Goal: Book appointment/travel/reservation

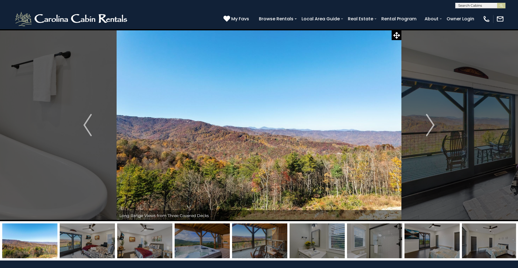
select select "*"
click at [81, 129] on button "Previous" at bounding box center [88, 125] width 58 height 192
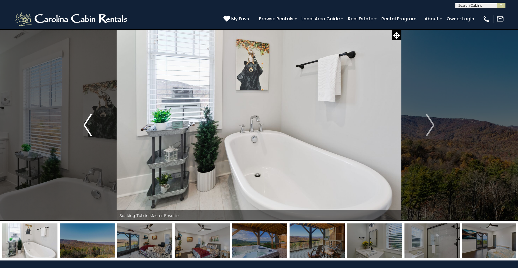
click at [85, 126] on img "Previous" at bounding box center [87, 125] width 8 height 22
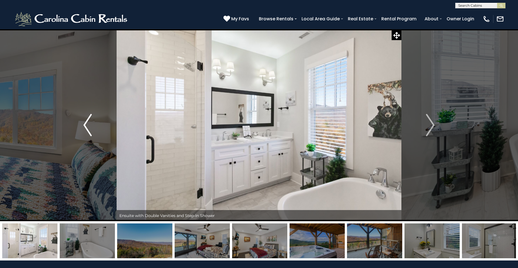
click at [85, 126] on img "Previous" at bounding box center [87, 125] width 8 height 22
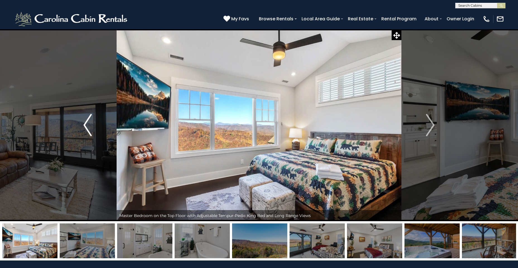
click at [85, 126] on img "Previous" at bounding box center [87, 125] width 8 height 22
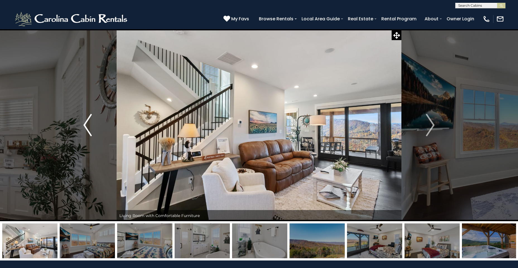
click at [85, 126] on img "Previous" at bounding box center [87, 125] width 8 height 22
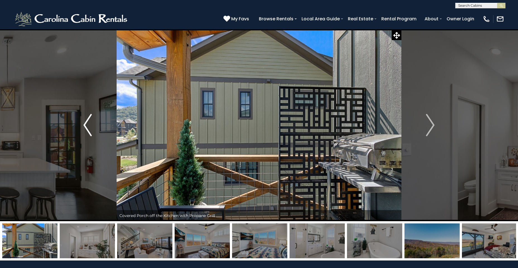
click at [85, 126] on img "Previous" at bounding box center [87, 125] width 8 height 22
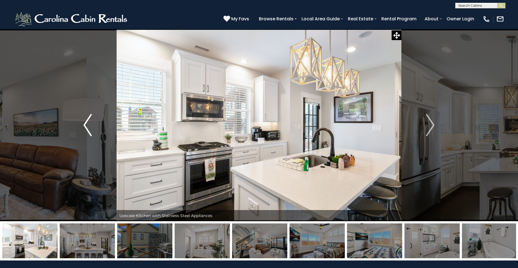
click at [85, 126] on img "Previous" at bounding box center [87, 125] width 8 height 22
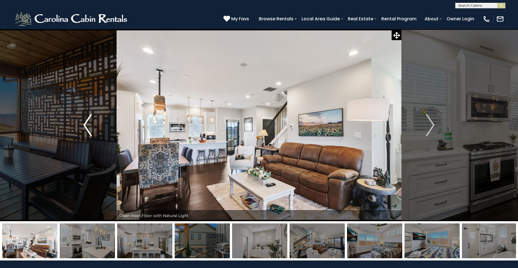
click at [85, 126] on img "Previous" at bounding box center [87, 125] width 8 height 22
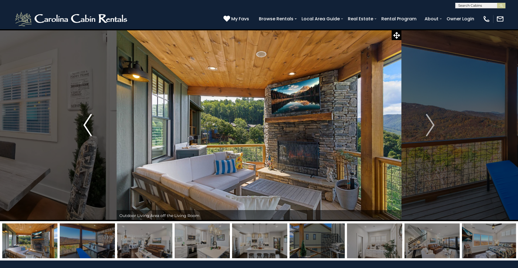
click at [85, 126] on img "Previous" at bounding box center [87, 125] width 8 height 22
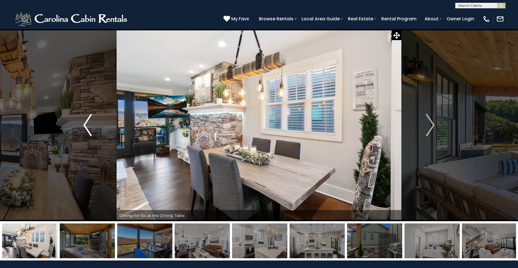
click at [85, 126] on img "Previous" at bounding box center [87, 125] width 8 height 22
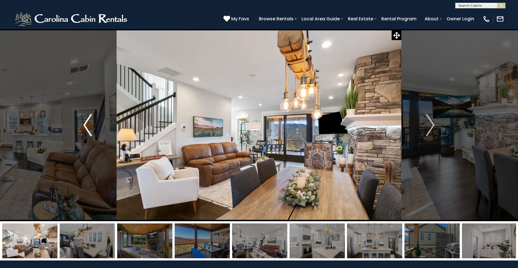
click at [85, 126] on img "Previous" at bounding box center [87, 125] width 8 height 22
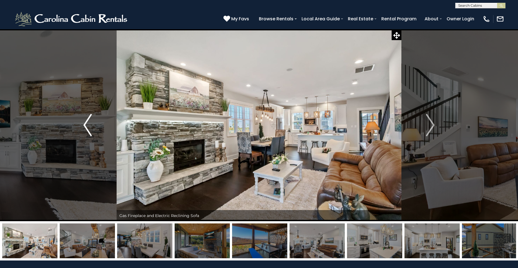
click at [85, 126] on img "Previous" at bounding box center [87, 125] width 8 height 22
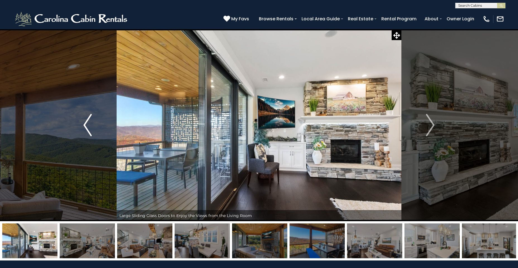
click at [85, 126] on img "Previous" at bounding box center [87, 125] width 8 height 22
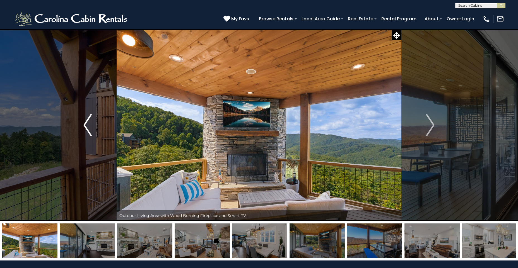
click at [85, 126] on img "Previous" at bounding box center [87, 125] width 8 height 22
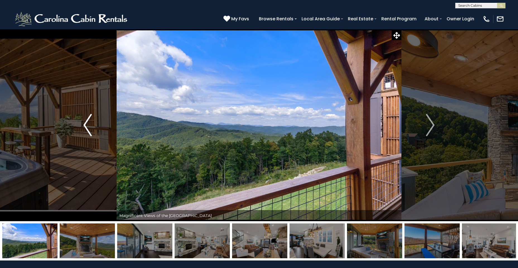
click at [85, 126] on img "Previous" at bounding box center [87, 125] width 8 height 22
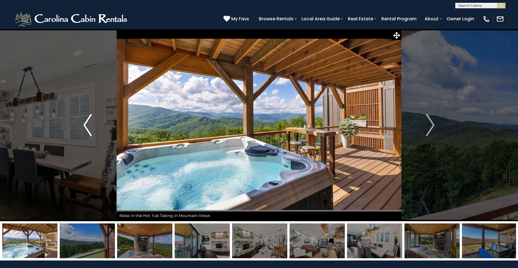
click at [85, 126] on img "Previous" at bounding box center [87, 125] width 8 height 22
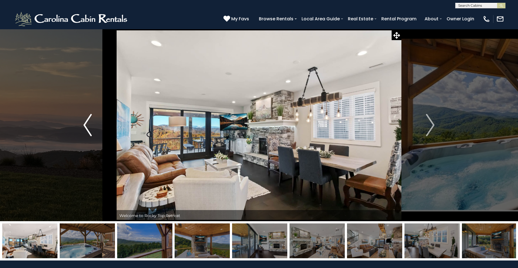
click at [85, 126] on img "Previous" at bounding box center [87, 125] width 8 height 22
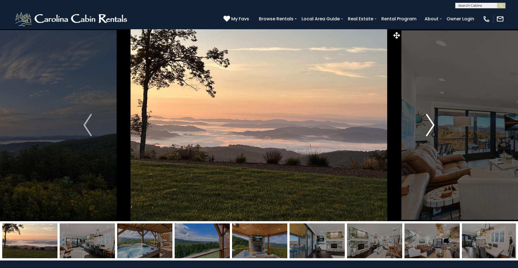
click at [426, 125] on img "Next" at bounding box center [430, 125] width 8 height 22
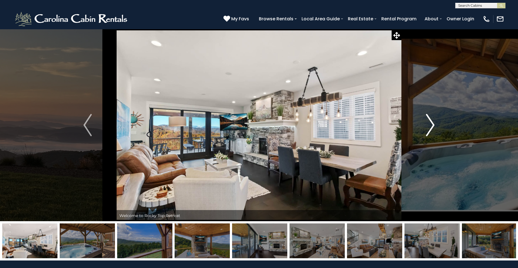
click at [426, 125] on img "Next" at bounding box center [430, 125] width 8 height 22
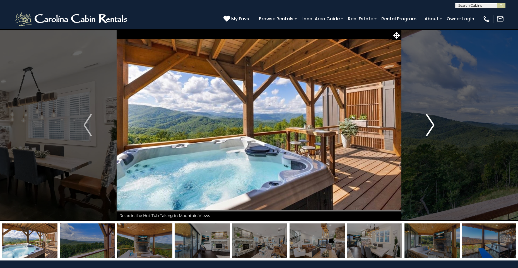
click at [425, 125] on button "Next" at bounding box center [430, 125] width 58 height 192
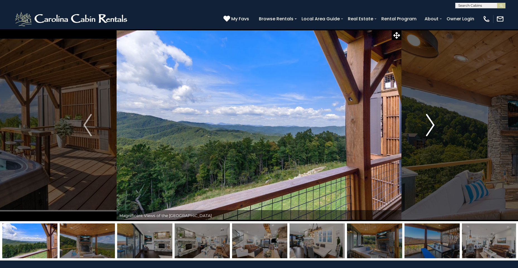
click at [425, 125] on button "Next" at bounding box center [430, 125] width 58 height 192
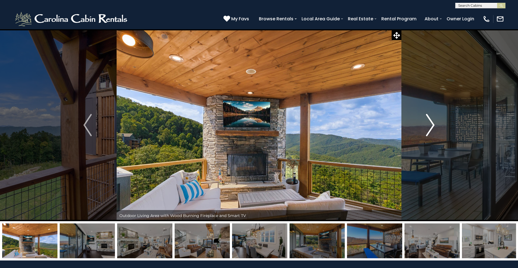
click at [428, 124] on img "Next" at bounding box center [430, 125] width 8 height 22
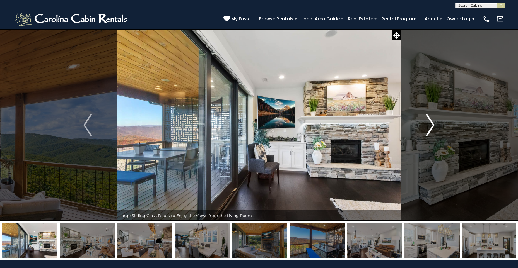
click at [432, 125] on img "Next" at bounding box center [430, 125] width 8 height 22
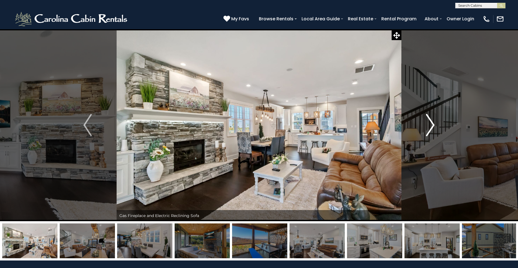
click at [432, 125] on img "Next" at bounding box center [430, 125] width 8 height 22
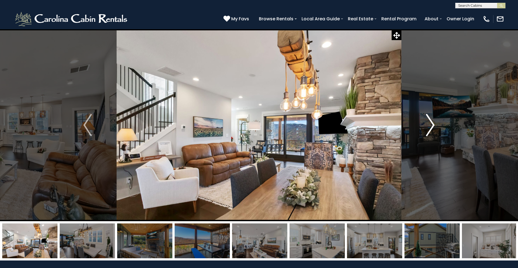
click at [430, 129] on img "Next" at bounding box center [430, 125] width 8 height 22
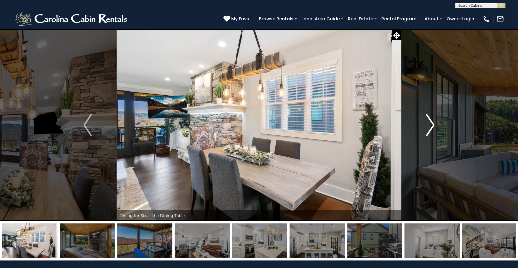
click at [430, 127] on img "Next" at bounding box center [430, 125] width 8 height 22
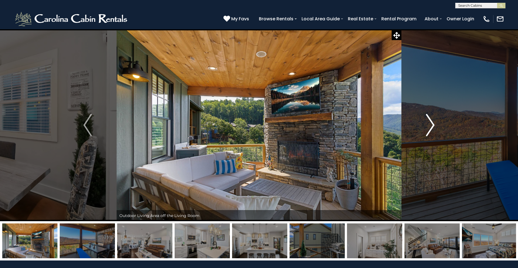
click at [430, 127] on img "Next" at bounding box center [430, 125] width 8 height 22
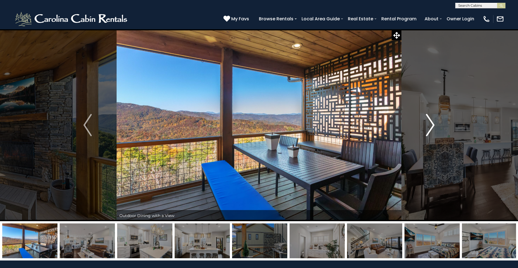
click at [432, 128] on img "Next" at bounding box center [430, 125] width 8 height 22
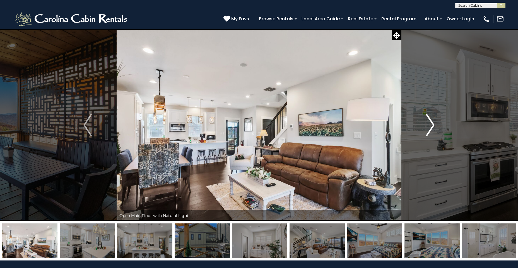
click at [432, 128] on img "Next" at bounding box center [430, 125] width 8 height 22
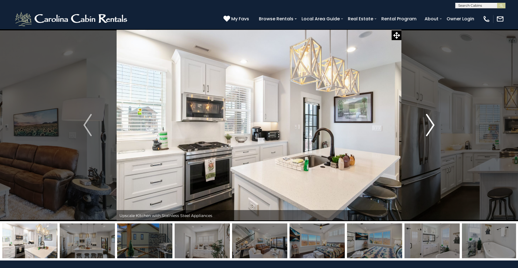
click at [431, 122] on img "Next" at bounding box center [430, 125] width 8 height 22
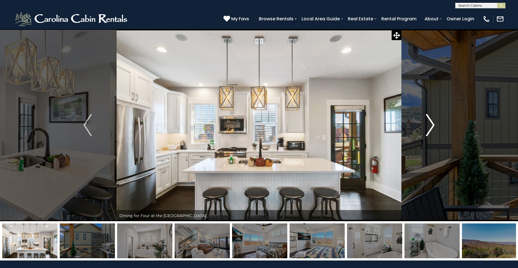
click at [431, 122] on img "Next" at bounding box center [430, 125] width 8 height 22
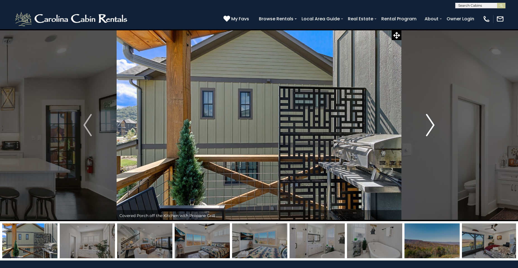
click at [431, 122] on img "Next" at bounding box center [430, 125] width 8 height 22
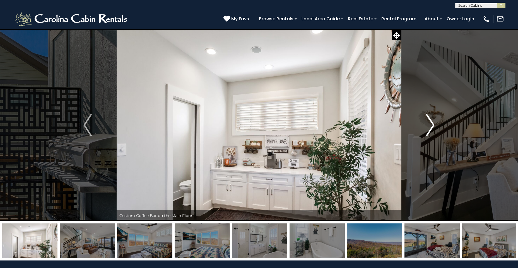
click at [424, 129] on button "Next" at bounding box center [430, 125] width 58 height 192
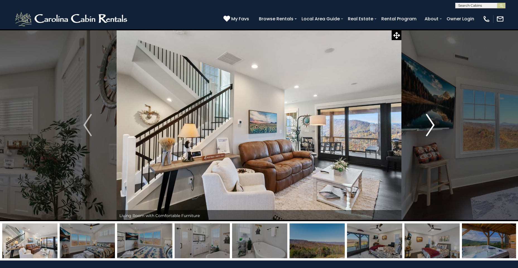
click at [424, 129] on button "Next" at bounding box center [430, 125] width 58 height 192
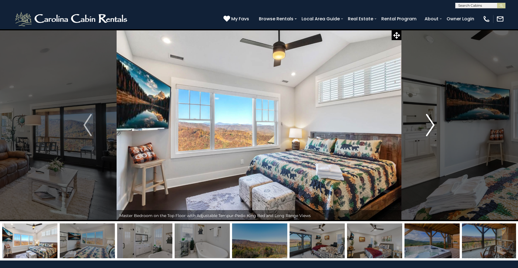
click at [424, 129] on button "Next" at bounding box center [430, 125] width 58 height 192
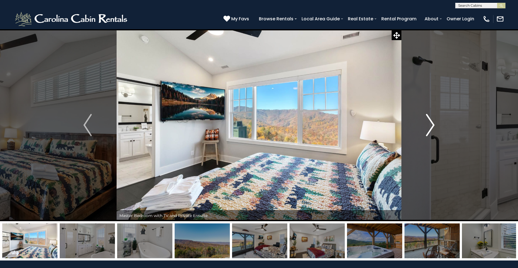
click at [430, 124] on img "Next" at bounding box center [430, 125] width 8 height 22
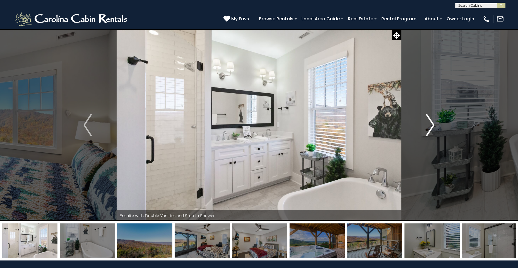
click at [430, 124] on img "Next" at bounding box center [430, 125] width 8 height 22
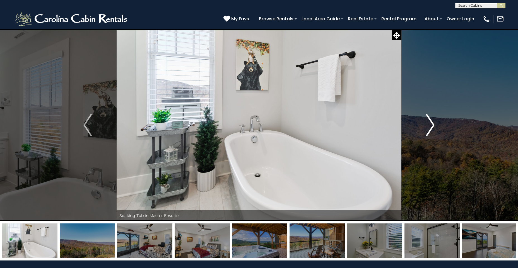
click at [430, 124] on img "Next" at bounding box center [430, 125] width 8 height 22
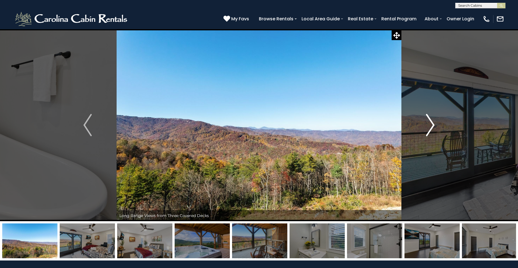
click at [430, 124] on img "Next" at bounding box center [430, 125] width 8 height 22
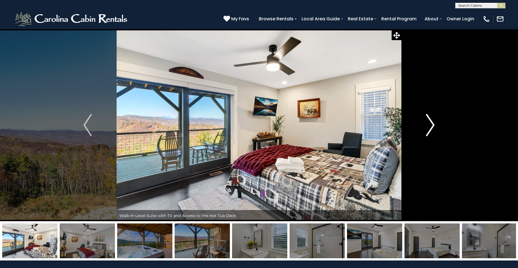
click at [427, 124] on img "Next" at bounding box center [430, 125] width 8 height 22
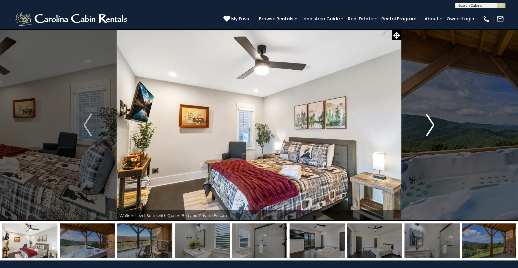
click at [427, 124] on img "Next" at bounding box center [430, 125] width 8 height 22
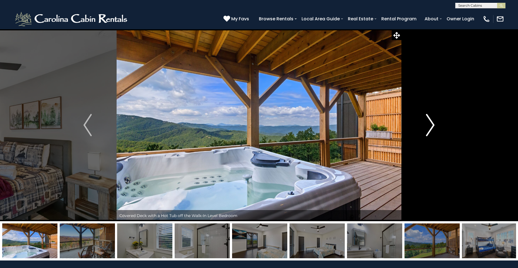
click at [427, 124] on img "Next" at bounding box center [430, 125] width 8 height 22
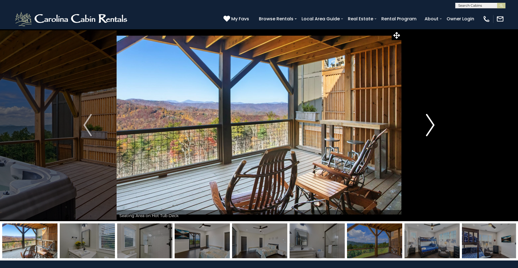
click at [427, 124] on img "Next" at bounding box center [430, 125] width 8 height 22
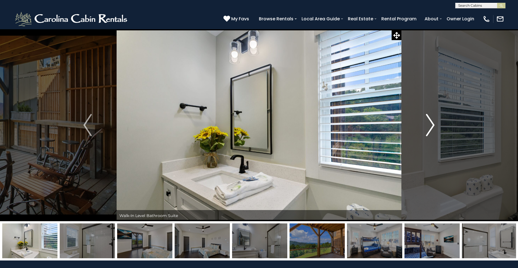
click at [427, 124] on img "Next" at bounding box center [430, 125] width 8 height 22
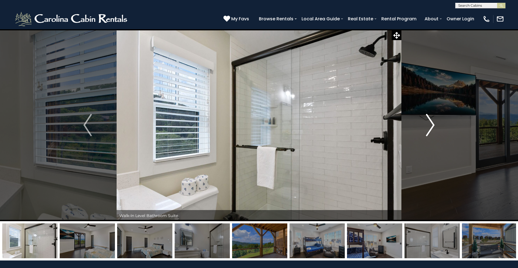
click at [427, 124] on img "Next" at bounding box center [430, 125] width 8 height 22
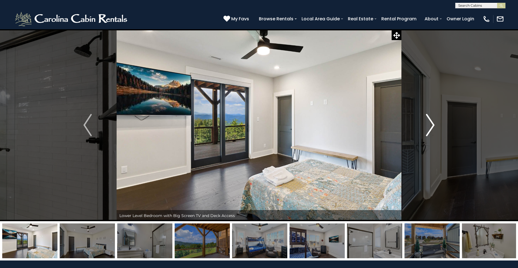
click at [431, 124] on img "Next" at bounding box center [430, 125] width 8 height 22
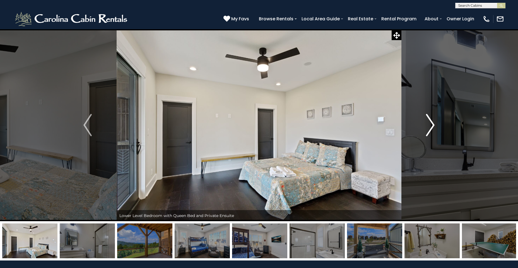
click at [431, 124] on img "Next" at bounding box center [430, 125] width 8 height 22
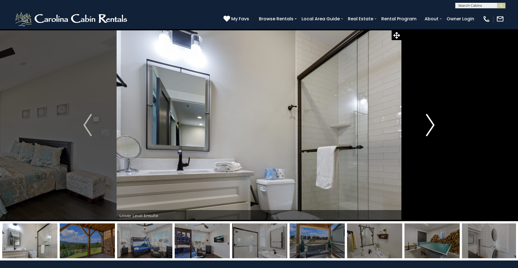
click at [431, 124] on img "Next" at bounding box center [430, 125] width 8 height 22
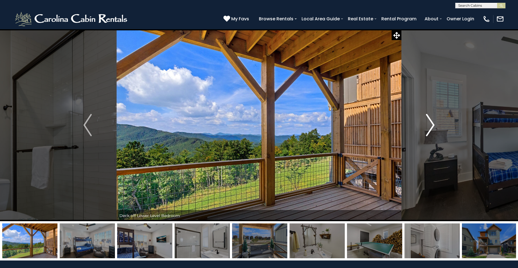
click at [431, 124] on img "Next" at bounding box center [430, 125] width 8 height 22
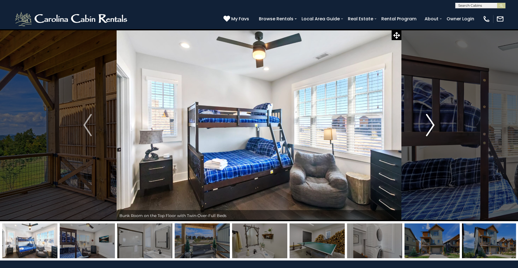
click at [428, 124] on img "Next" at bounding box center [430, 125] width 8 height 22
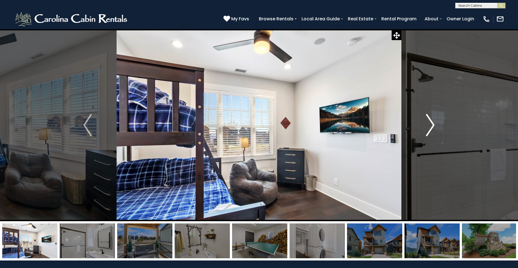
click at [428, 124] on img "Next" at bounding box center [430, 125] width 8 height 22
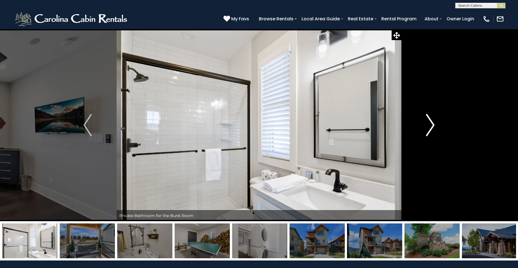
click at [428, 124] on img "Next" at bounding box center [430, 125] width 8 height 22
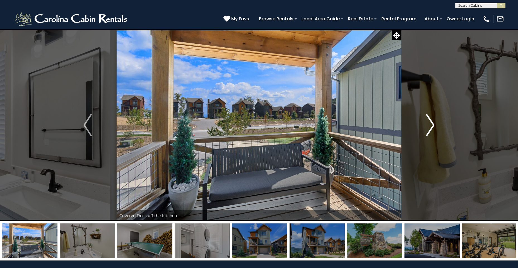
click at [428, 124] on img "Next" at bounding box center [430, 125] width 8 height 22
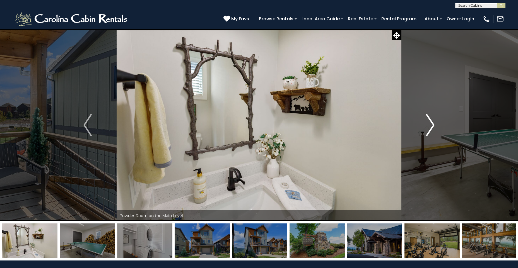
click at [428, 124] on img "Next" at bounding box center [430, 125] width 8 height 22
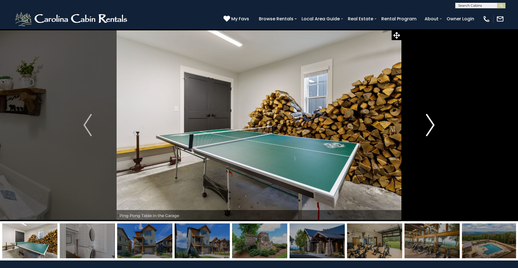
click at [424, 130] on button "Next" at bounding box center [430, 125] width 58 height 192
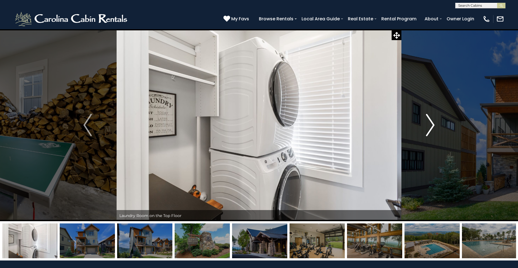
click at [424, 129] on button "Next" at bounding box center [430, 125] width 58 height 192
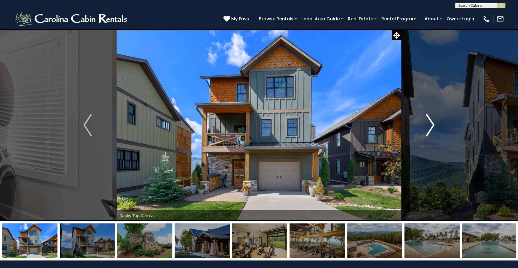
click at [424, 129] on button "Next" at bounding box center [430, 125] width 58 height 192
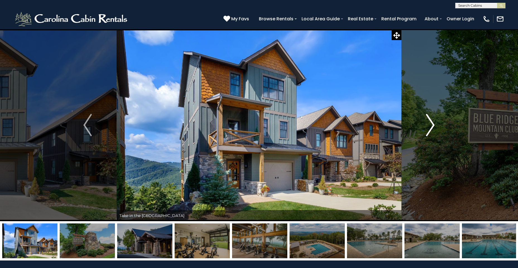
click at [424, 129] on button "Next" at bounding box center [430, 125] width 58 height 192
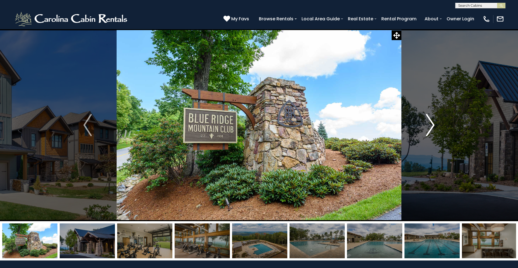
click at [424, 129] on button "Next" at bounding box center [430, 125] width 58 height 192
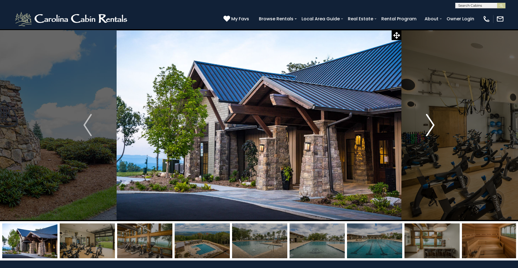
click at [424, 129] on button "Next" at bounding box center [430, 125] width 58 height 192
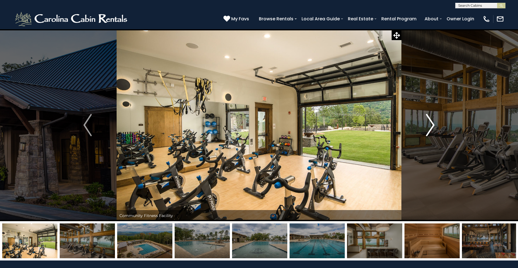
click at [424, 129] on button "Next" at bounding box center [430, 125] width 58 height 192
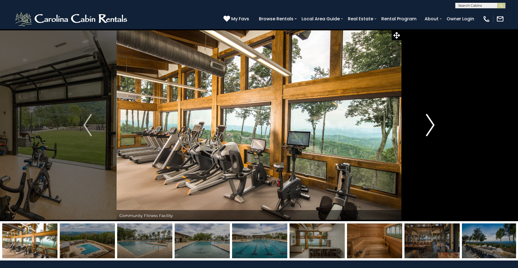
click at [424, 129] on button "Next" at bounding box center [430, 125] width 58 height 192
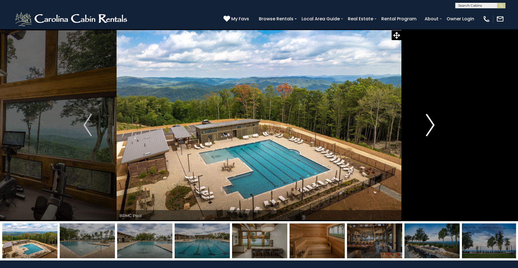
click at [424, 129] on button "Next" at bounding box center [430, 125] width 58 height 192
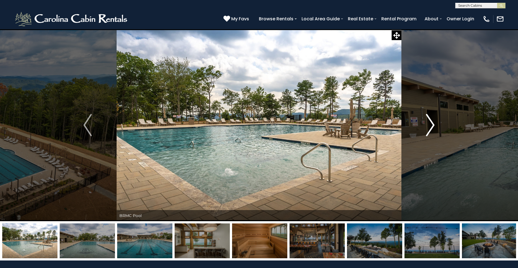
click at [427, 127] on img "Next" at bounding box center [430, 125] width 8 height 22
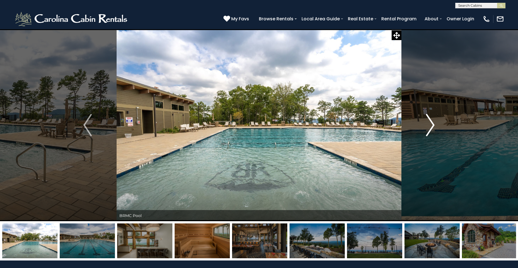
click at [433, 128] on img "Next" at bounding box center [430, 125] width 8 height 22
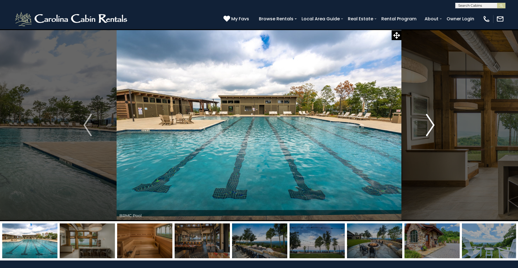
click at [433, 128] on img "Next" at bounding box center [430, 125] width 8 height 22
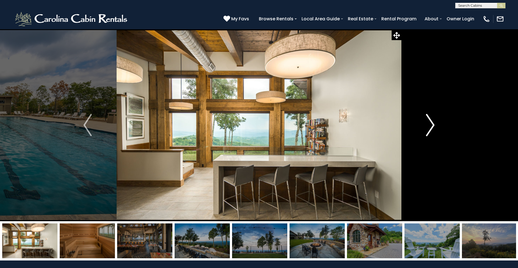
click at [433, 128] on img "Next" at bounding box center [430, 125] width 8 height 22
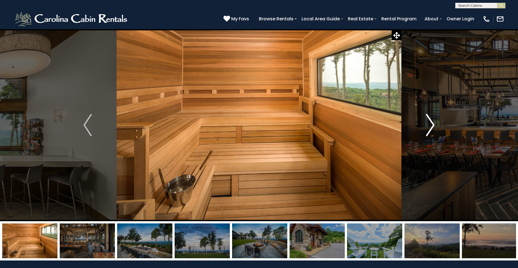
click at [433, 128] on img "Next" at bounding box center [430, 125] width 8 height 22
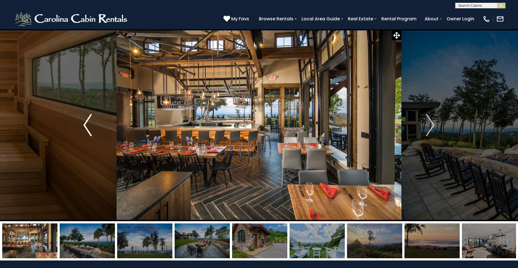
click at [99, 122] on button "Previous" at bounding box center [88, 125] width 58 height 192
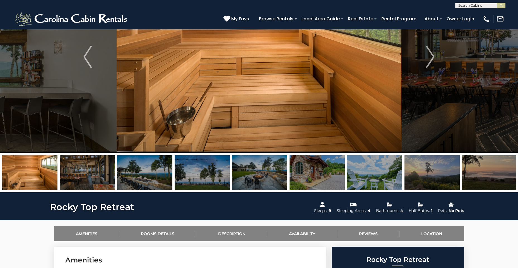
scroll to position [41, 0]
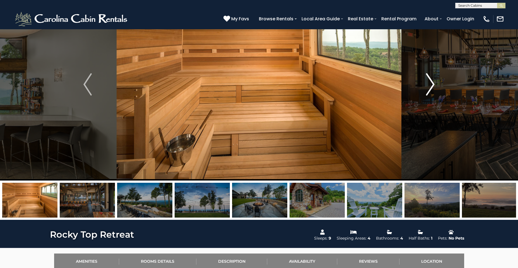
click at [435, 85] on button "Next" at bounding box center [430, 84] width 58 height 192
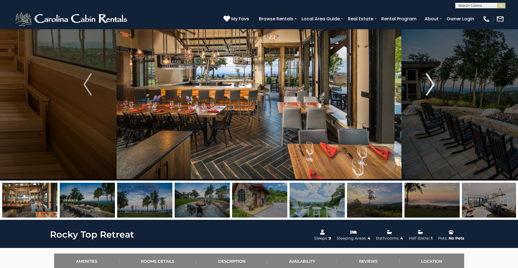
click at [435, 85] on button "Next" at bounding box center [430, 84] width 58 height 192
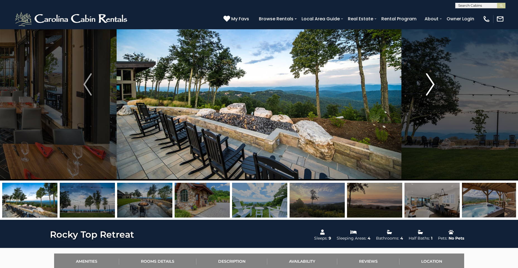
click at [435, 85] on button "Next" at bounding box center [430, 84] width 58 height 192
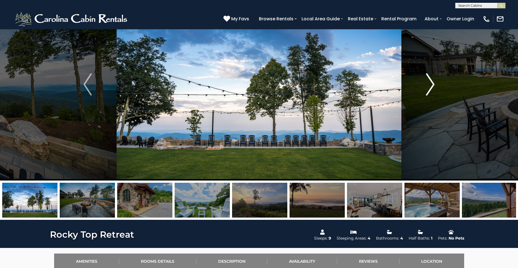
click at [435, 85] on button "Next" at bounding box center [430, 84] width 58 height 192
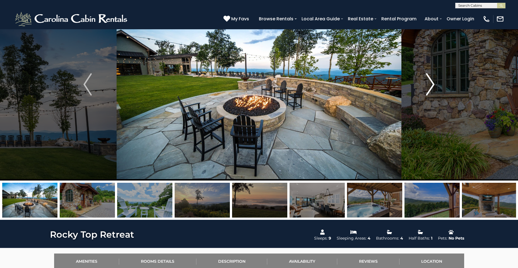
click at [435, 85] on button "Next" at bounding box center [430, 84] width 58 height 192
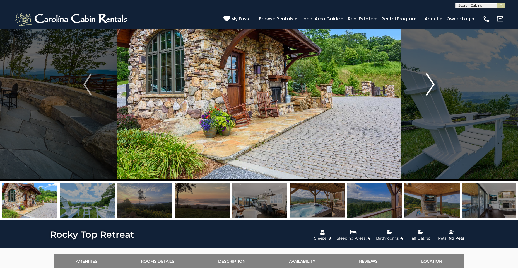
click at [429, 86] on img "Next" at bounding box center [430, 84] width 8 height 22
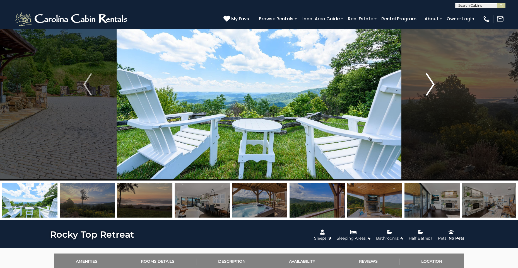
click at [429, 86] on img "Next" at bounding box center [430, 84] width 8 height 22
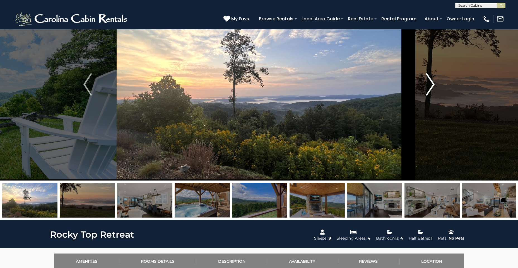
click at [429, 86] on img "Next" at bounding box center [430, 84] width 8 height 22
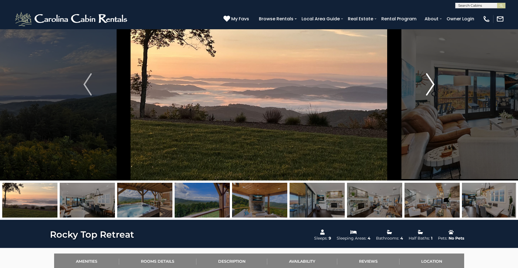
click at [429, 86] on img "Next" at bounding box center [430, 84] width 8 height 22
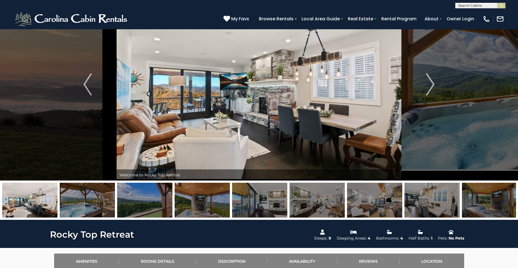
scroll to position [0, 0]
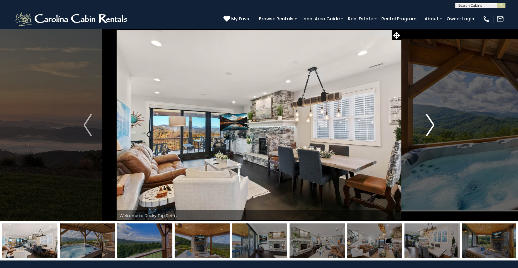
click at [426, 123] on img "Next" at bounding box center [430, 125] width 8 height 22
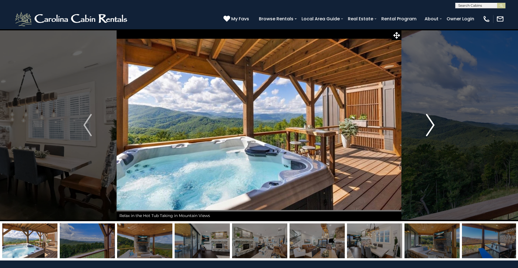
click at [429, 131] on img "Next" at bounding box center [430, 125] width 8 height 22
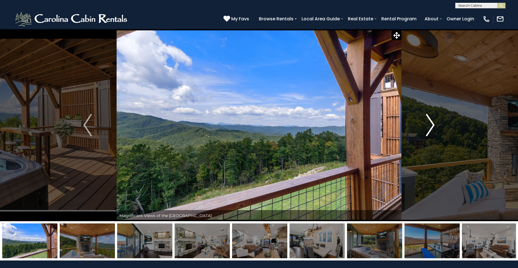
click at [429, 131] on img "Next" at bounding box center [430, 125] width 8 height 22
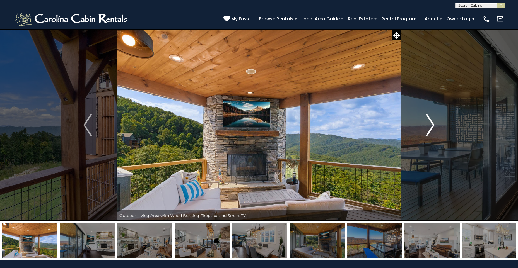
click at [431, 127] on img "Next" at bounding box center [430, 125] width 8 height 22
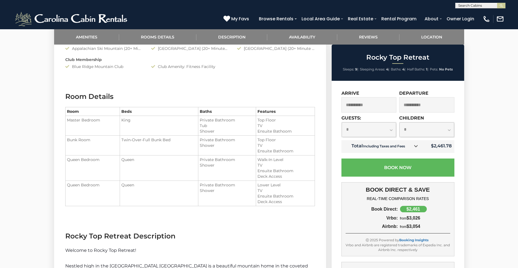
scroll to position [124, 0]
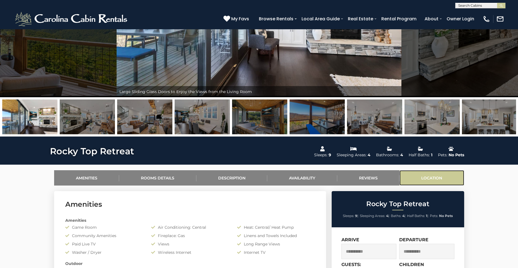
click at [426, 178] on link "Location" at bounding box center [431, 177] width 65 height 15
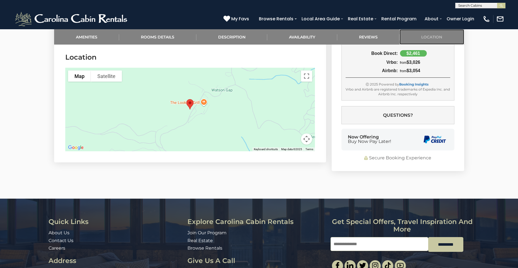
scroll to position [1643, 0]
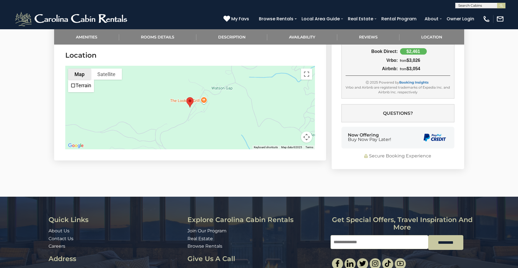
click at [76, 71] on button "Map" at bounding box center [79, 74] width 23 height 11
drag, startPoint x: 256, startPoint y: 99, endPoint x: 217, endPoint y: 134, distance: 52.5
click at [217, 134] on div at bounding box center [190, 108] width 250 height 84
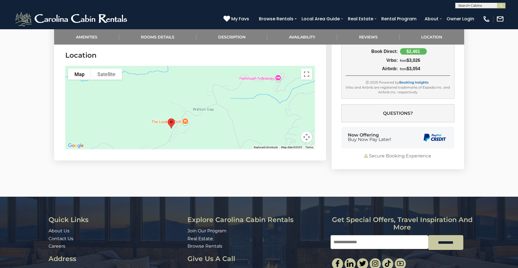
drag, startPoint x: 253, startPoint y: 85, endPoint x: 278, endPoint y: 71, distance: 28.6
click at [278, 71] on div at bounding box center [190, 108] width 250 height 84
drag, startPoint x: 237, startPoint y: 97, endPoint x: 278, endPoint y: 89, distance: 41.7
click at [278, 89] on div at bounding box center [190, 108] width 250 height 84
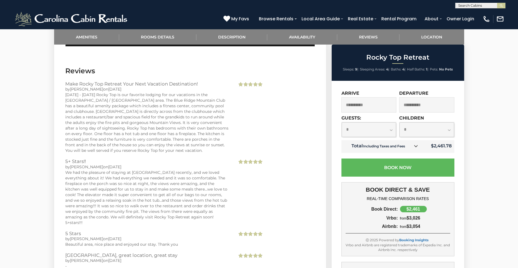
scroll to position [1196, 0]
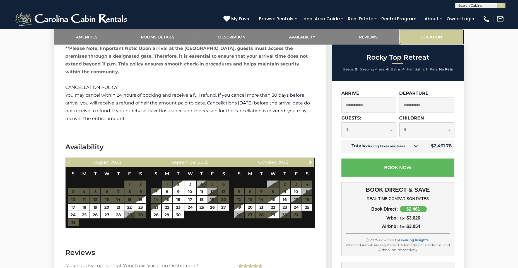
click at [441, 35] on link "Location" at bounding box center [431, 36] width 65 height 15
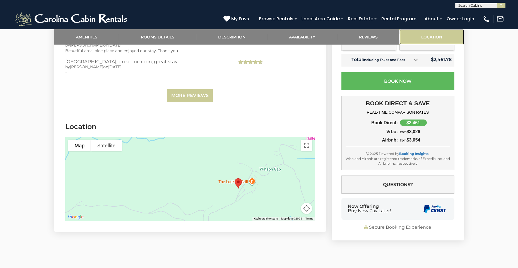
scroll to position [1643, 0]
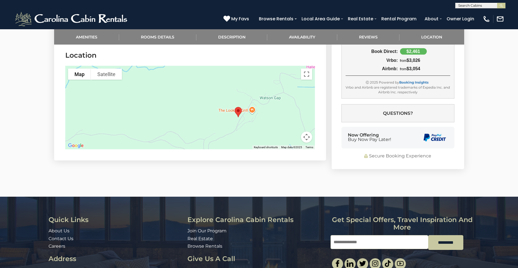
click at [236, 114] on img "Rocky Top Retreat" at bounding box center [238, 112] width 12 height 15
click at [239, 112] on img "Rocky Top Retreat" at bounding box center [238, 112] width 12 height 15
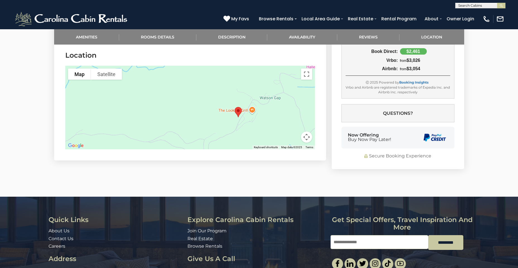
click at [239, 112] on img "Rocky Top Retreat" at bounding box center [238, 112] width 12 height 15
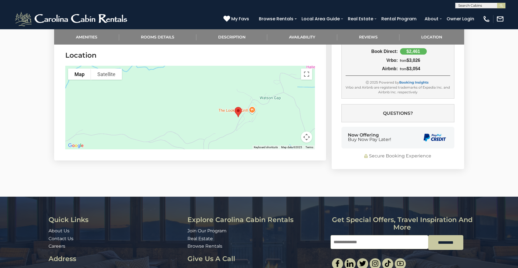
click at [305, 141] on button "Map camera controls" at bounding box center [306, 137] width 11 height 11
click at [285, 73] on div at bounding box center [190, 108] width 250 height 84
click at [110, 76] on button "Satellite" at bounding box center [106, 74] width 31 height 11
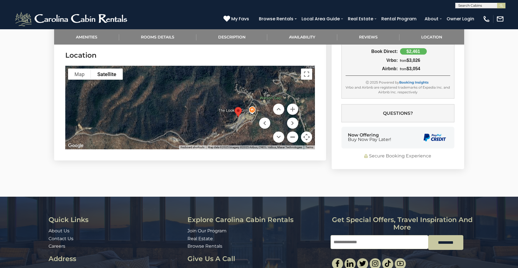
click at [291, 136] on button "Zoom out" at bounding box center [292, 137] width 11 height 11
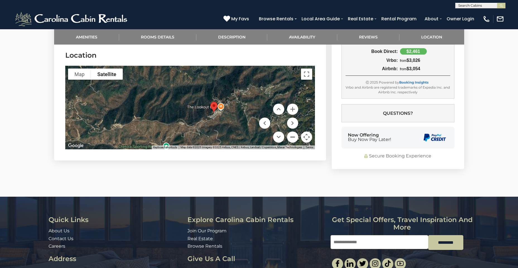
click at [291, 136] on button "Zoom out" at bounding box center [292, 137] width 11 height 11
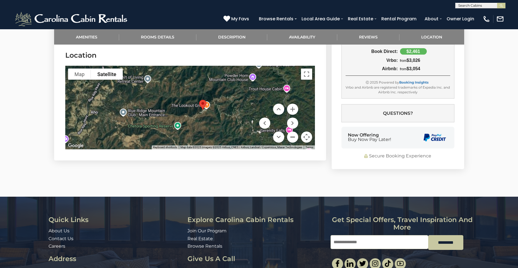
click at [291, 136] on button "Zoom out" at bounding box center [292, 137] width 11 height 11
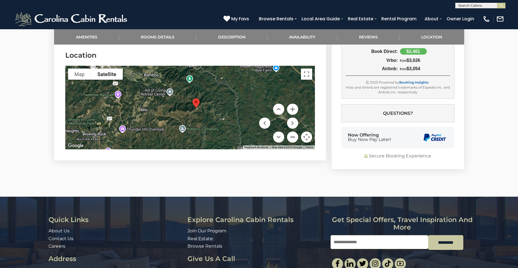
click at [291, 136] on button "Zoom out" at bounding box center [292, 137] width 11 height 11
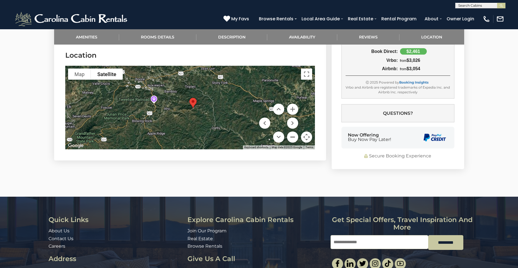
click at [291, 136] on button "Zoom out" at bounding box center [292, 137] width 11 height 11
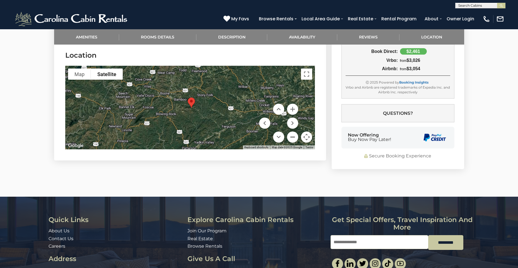
click at [291, 136] on button "Zoom out" at bounding box center [292, 137] width 11 height 11
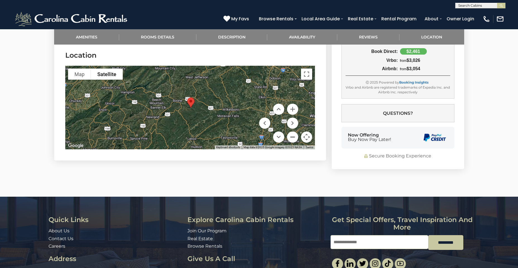
click at [291, 136] on button "Zoom out" at bounding box center [292, 137] width 11 height 11
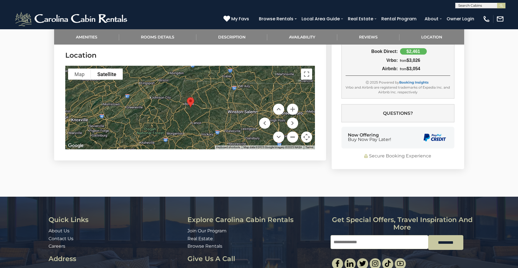
click at [290, 135] on button "Zoom out" at bounding box center [292, 137] width 11 height 11
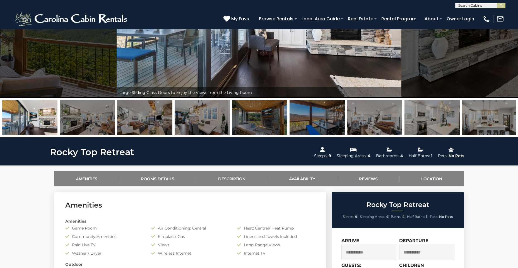
scroll to position [0, 0]
